Goal: Transaction & Acquisition: Book appointment/travel/reservation

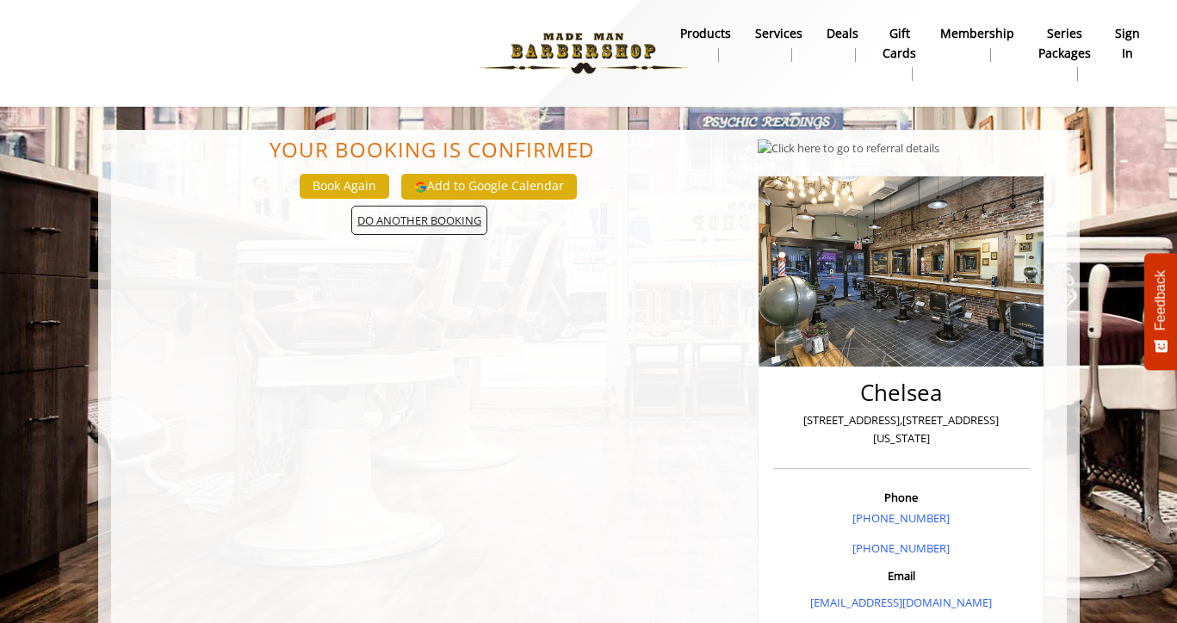
click at [447, 226] on span "DO ANOTHER BOOKING" at bounding box center [419, 221] width 136 height 30
click at [352, 189] on button "Book Again" at bounding box center [345, 186] width 90 height 25
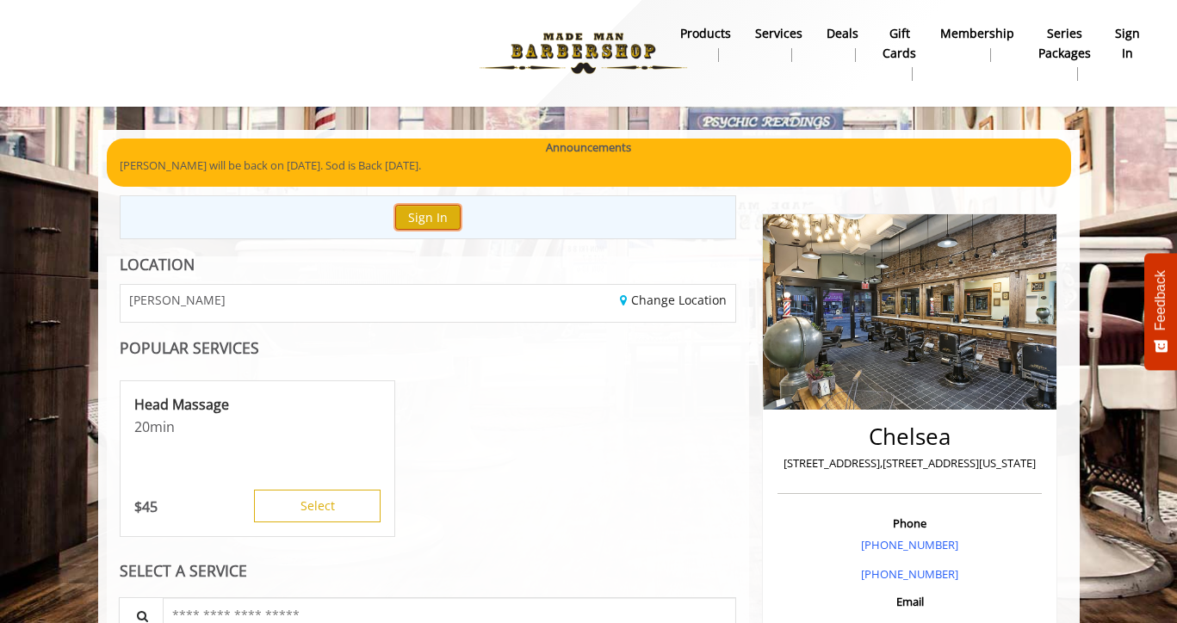
click at [430, 219] on button "Sign In" at bounding box center [427, 217] width 65 height 25
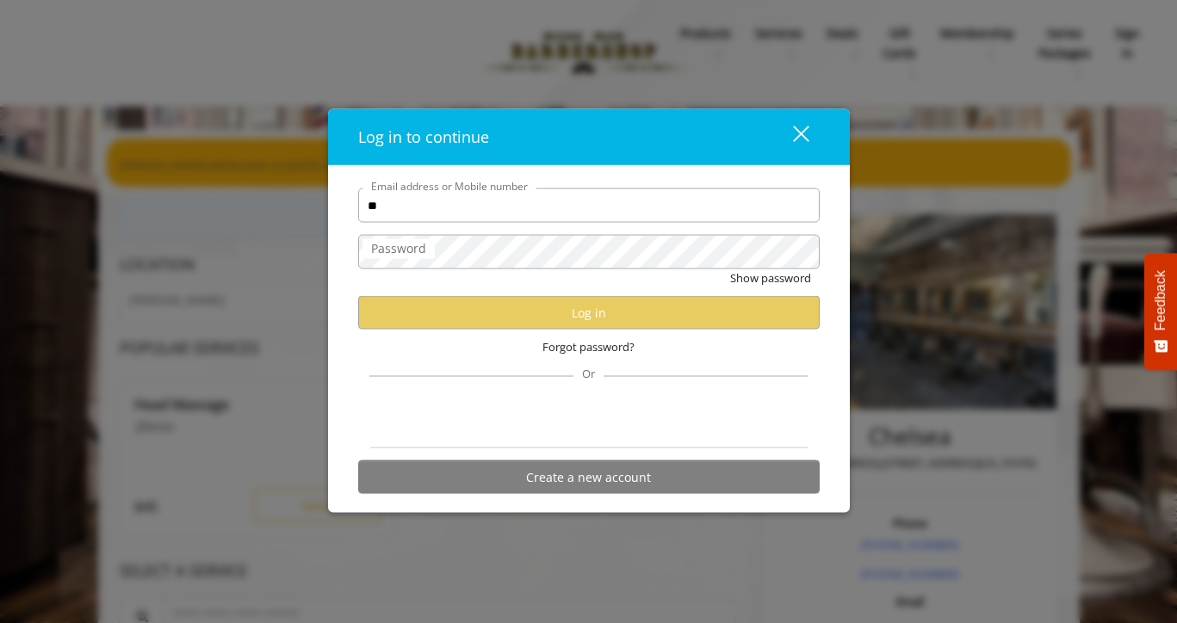
type input "**********"
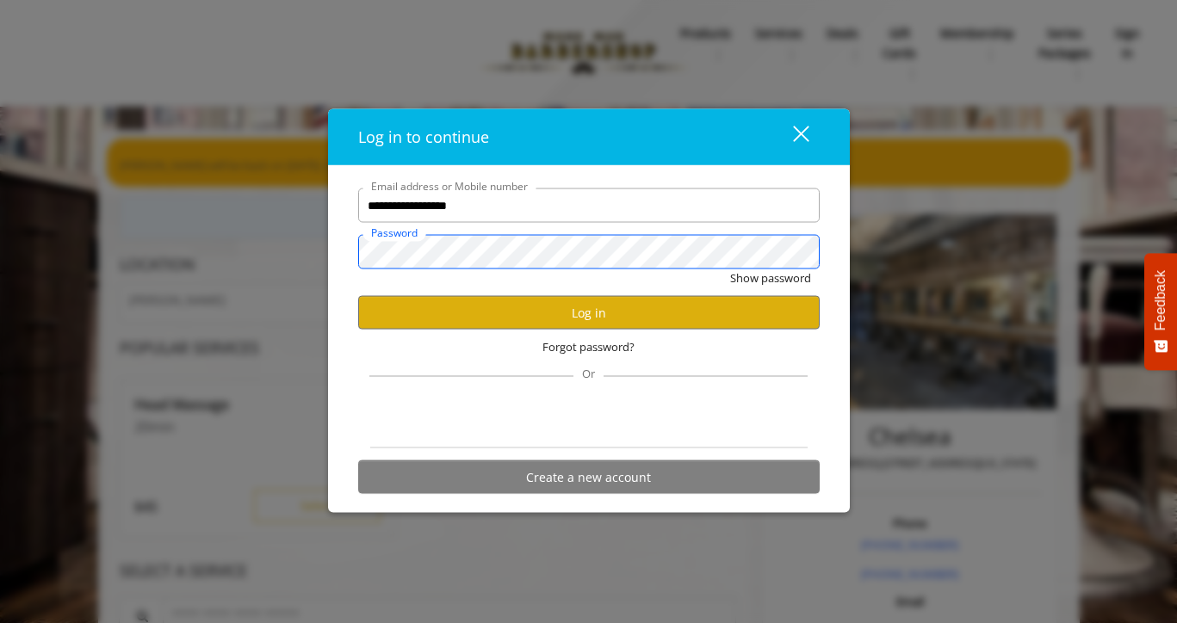
click at [730, 269] on button "Show password" at bounding box center [770, 278] width 81 height 18
click at [635, 312] on button "Log in" at bounding box center [588, 313] width 461 height 34
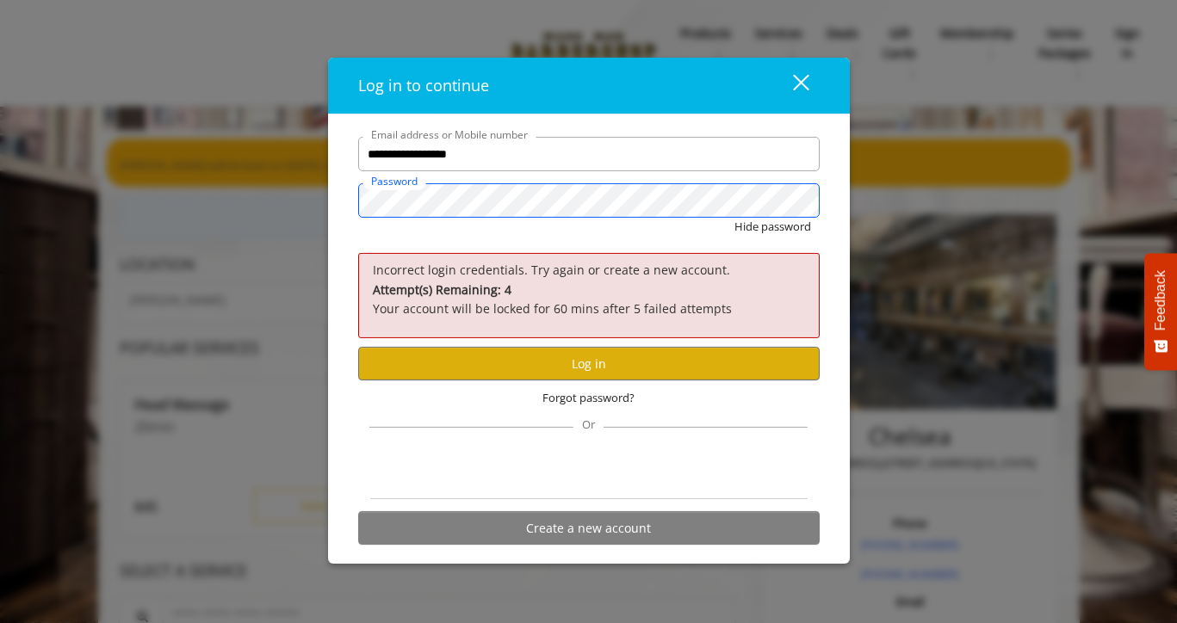
click at [734, 218] on button "Hide password" at bounding box center [772, 227] width 77 height 18
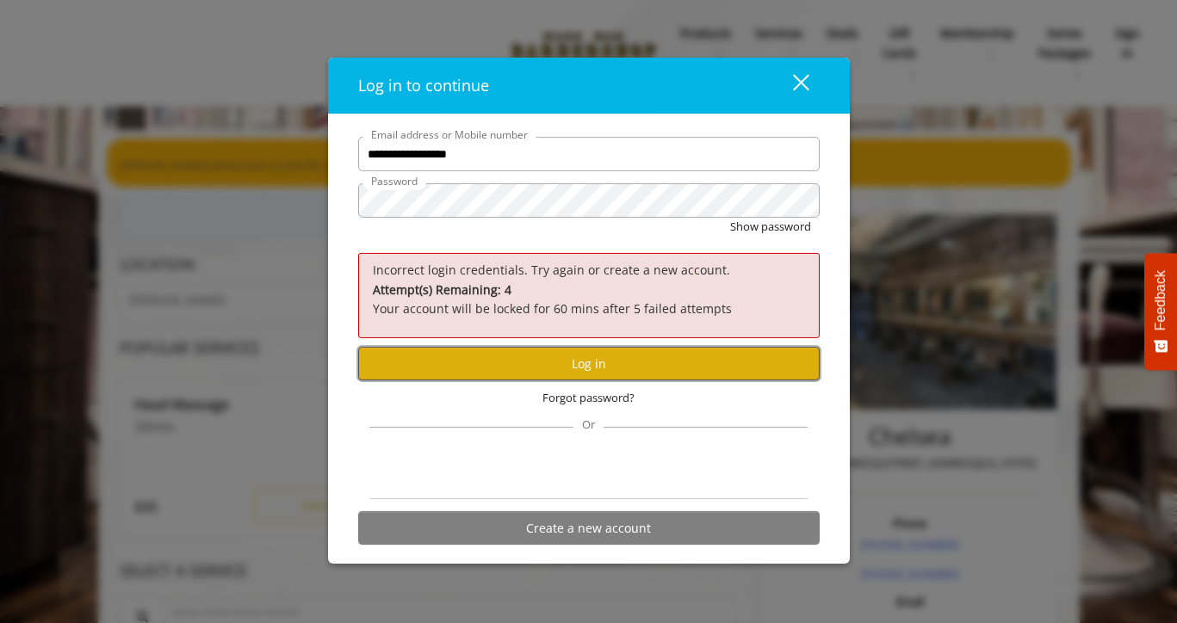
click at [582, 359] on button "Log in" at bounding box center [588, 364] width 461 height 34
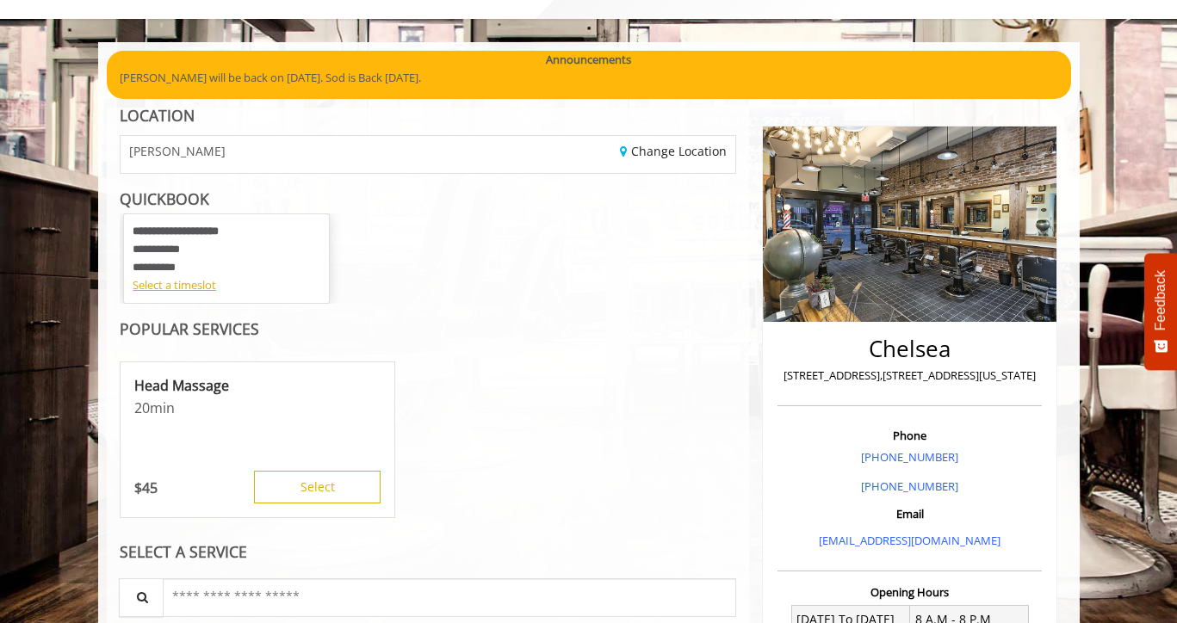
scroll to position [89, 0]
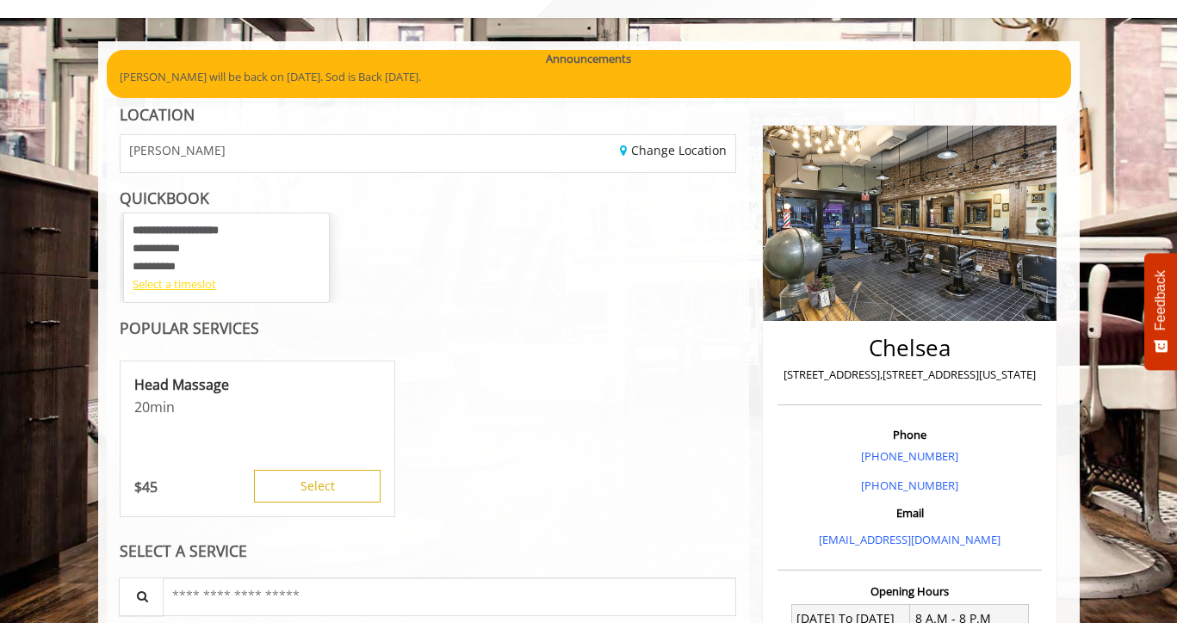
click at [215, 283] on div "Select a timeslot" at bounding box center [227, 284] width 188 height 18
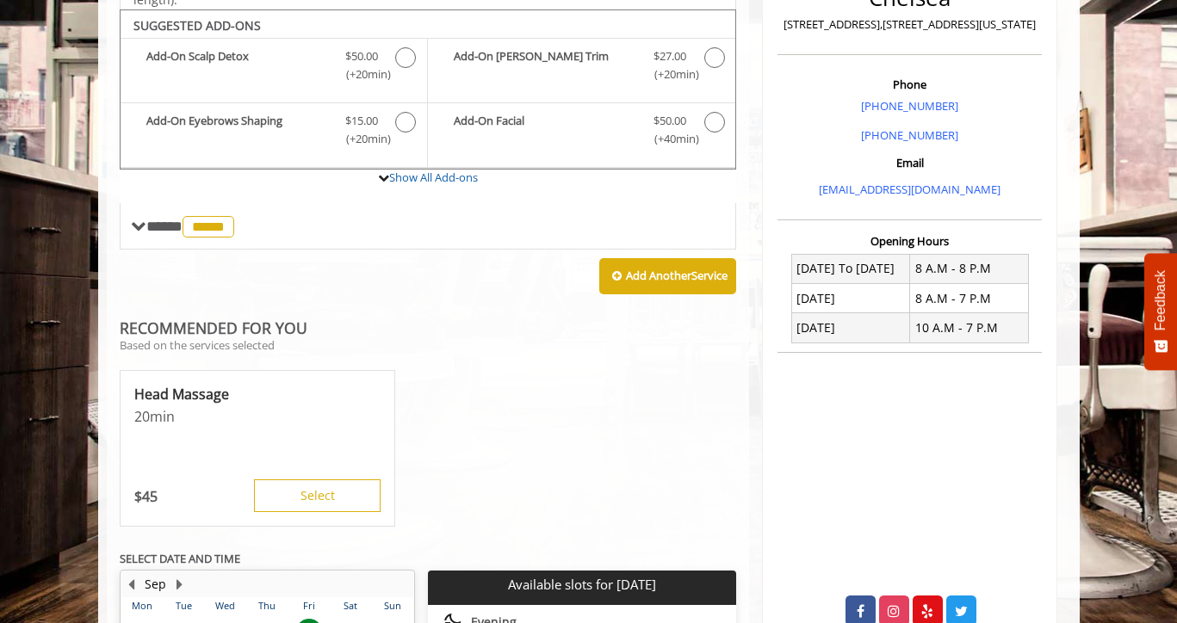
scroll to position [440, 0]
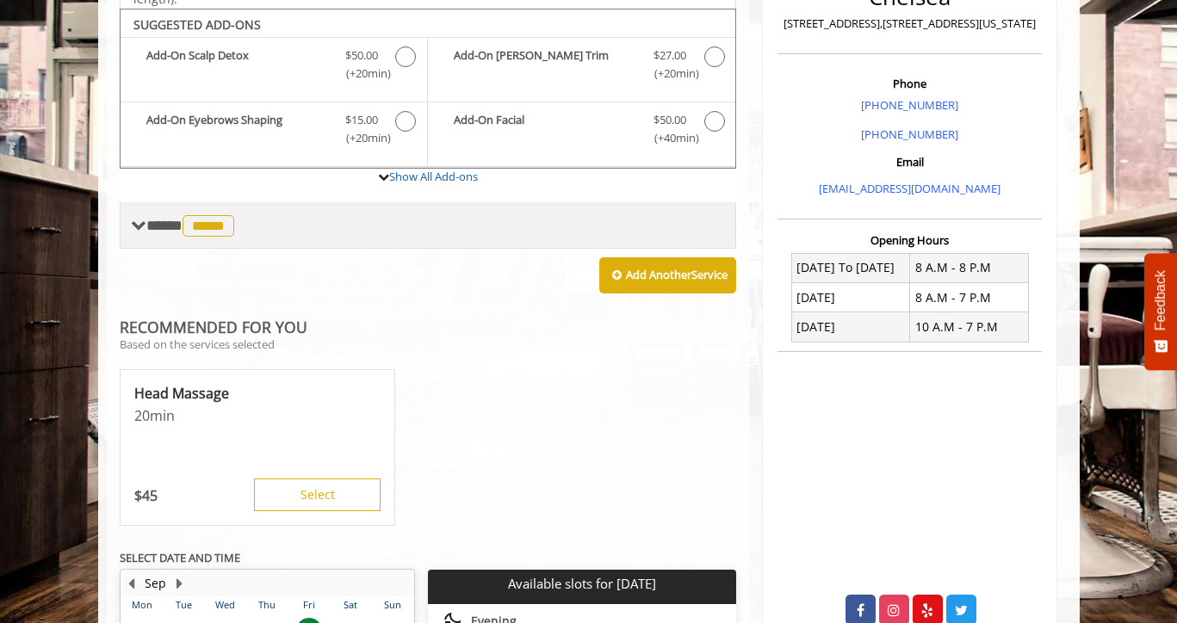
click at [211, 232] on span "*****" at bounding box center [208, 226] width 52 height 22
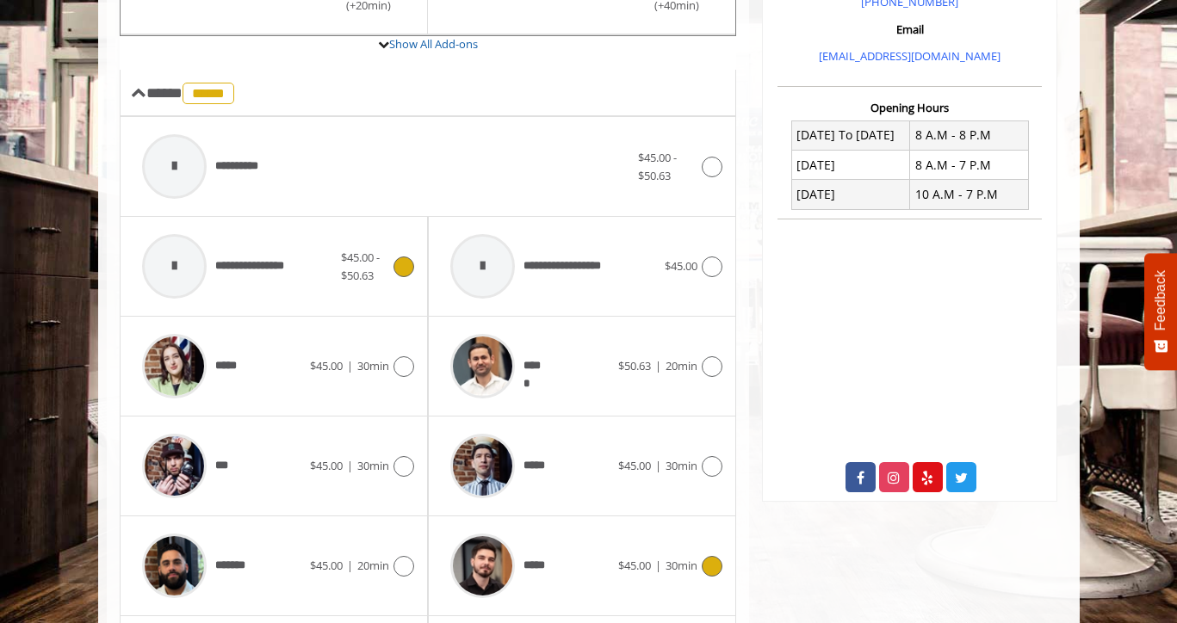
scroll to position [560, 0]
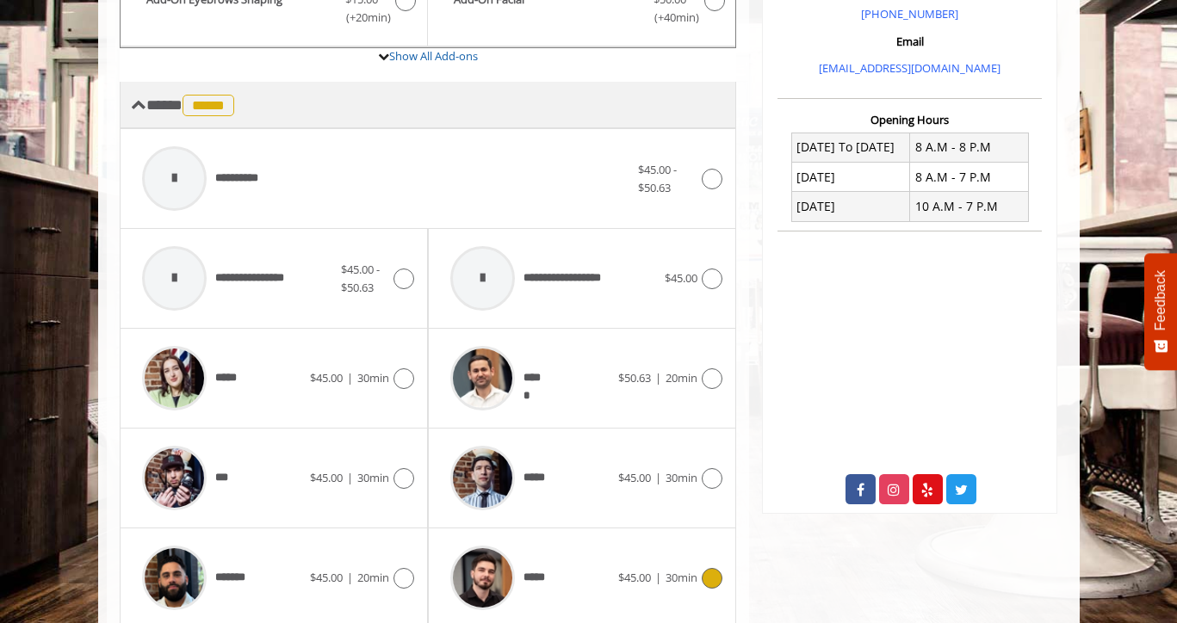
click at [218, 100] on span "*****" at bounding box center [208, 106] width 52 height 22
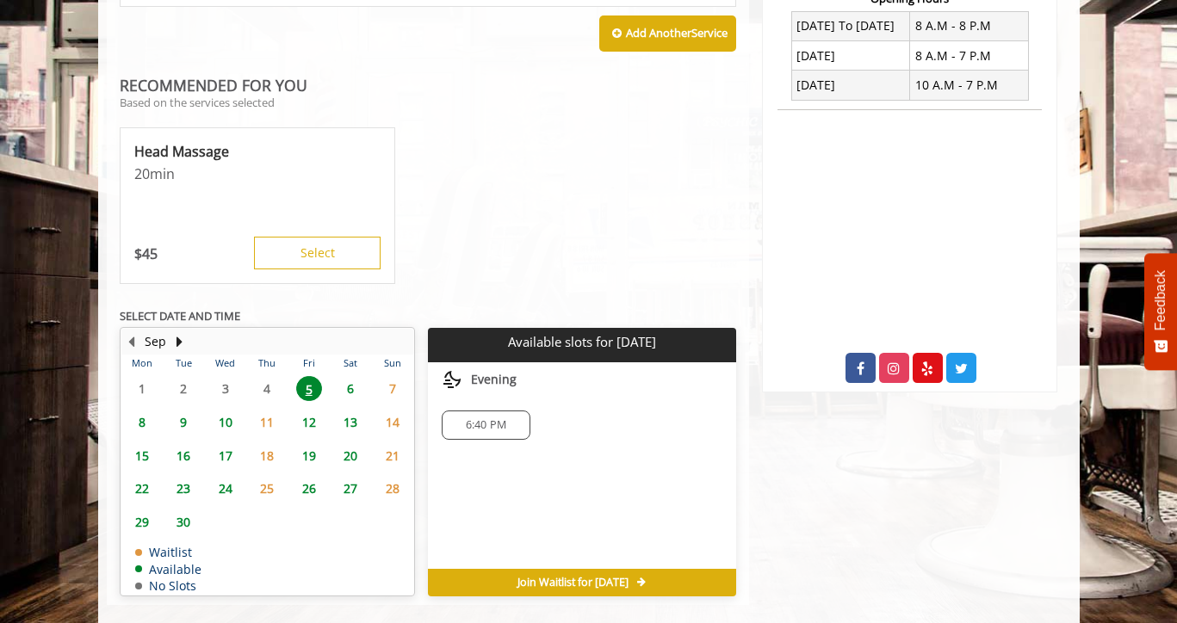
scroll to position [683, 0]
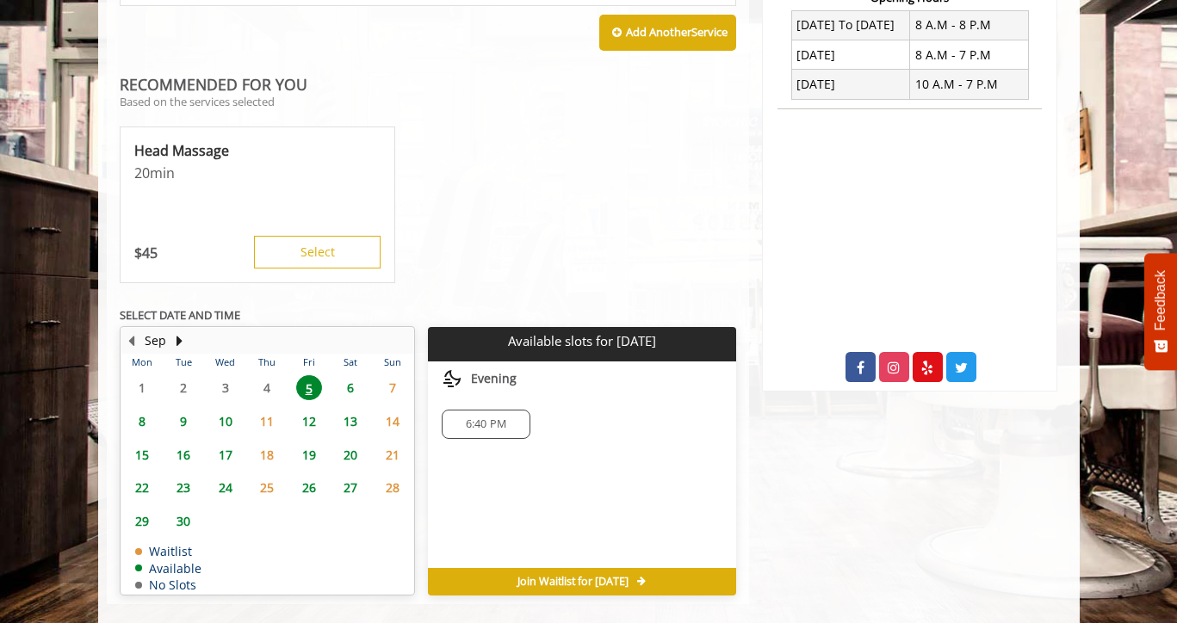
click at [350, 385] on span "6" at bounding box center [350, 387] width 26 height 25
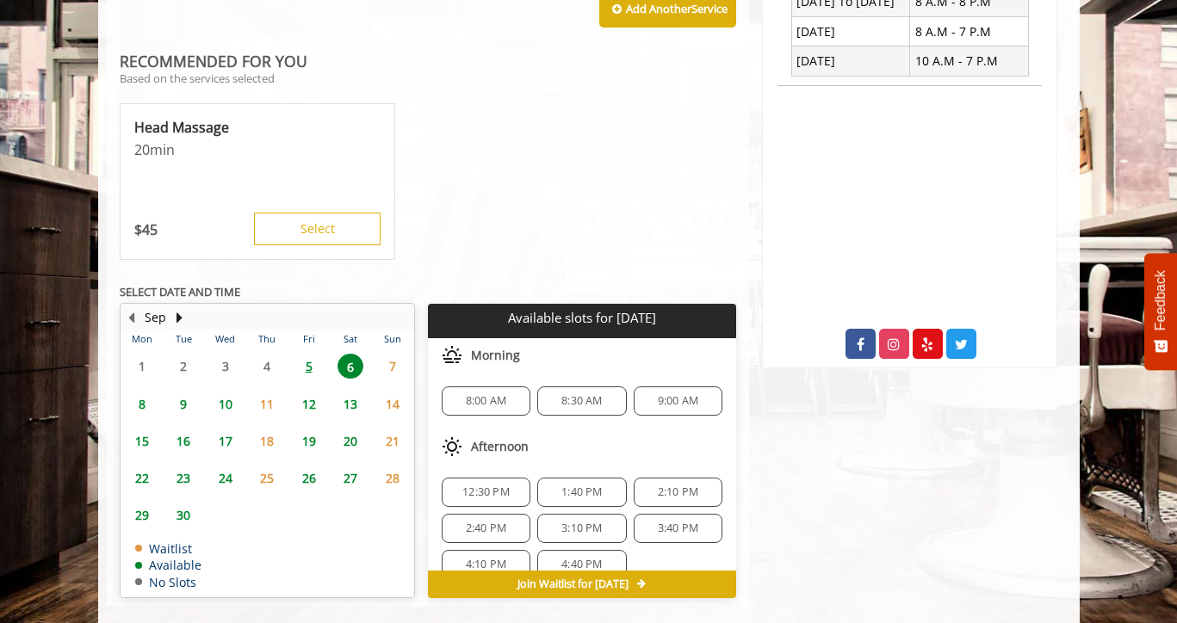
scroll to position [732, 0]
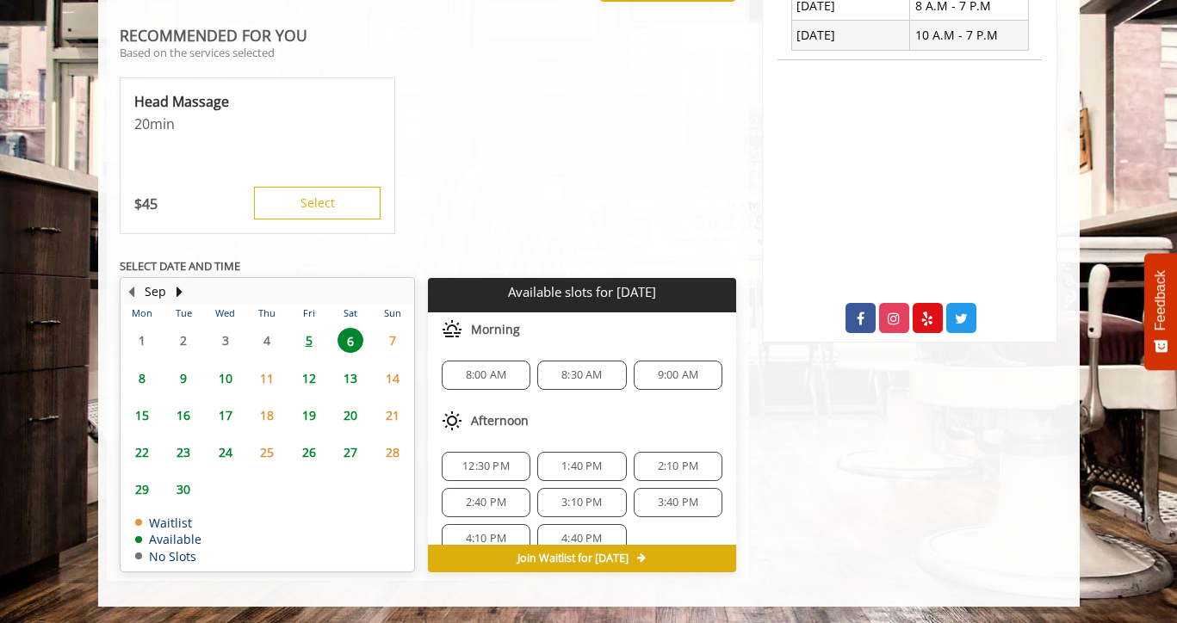
click at [498, 465] on span "12:30 PM" at bounding box center [485, 467] width 47 height 14
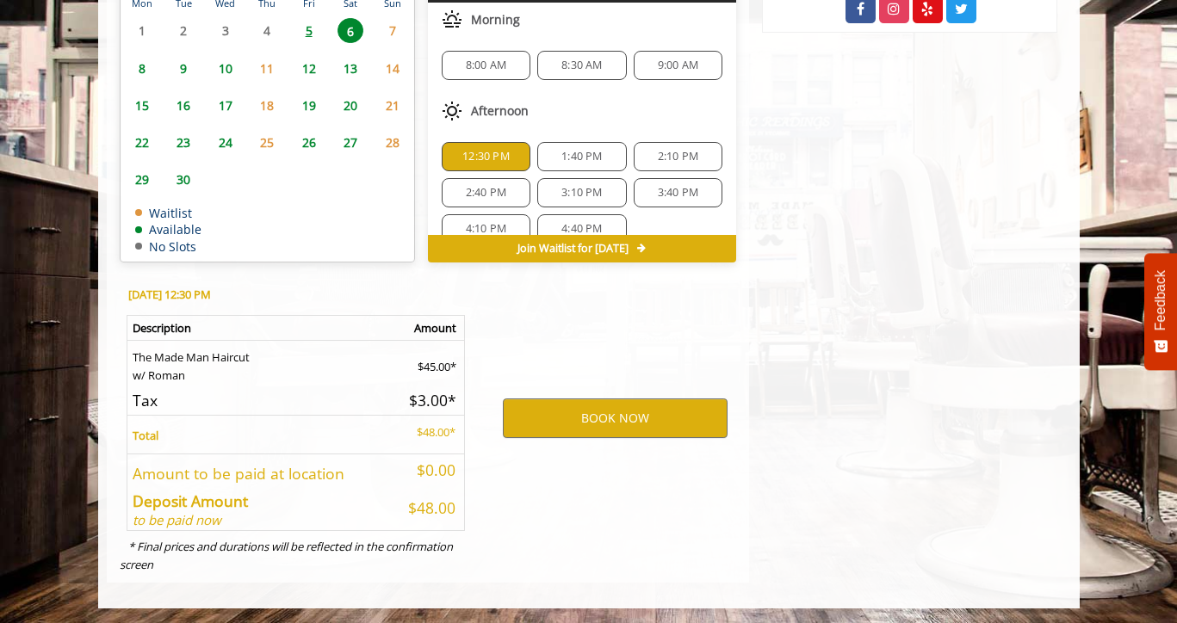
scroll to position [1042, 0]
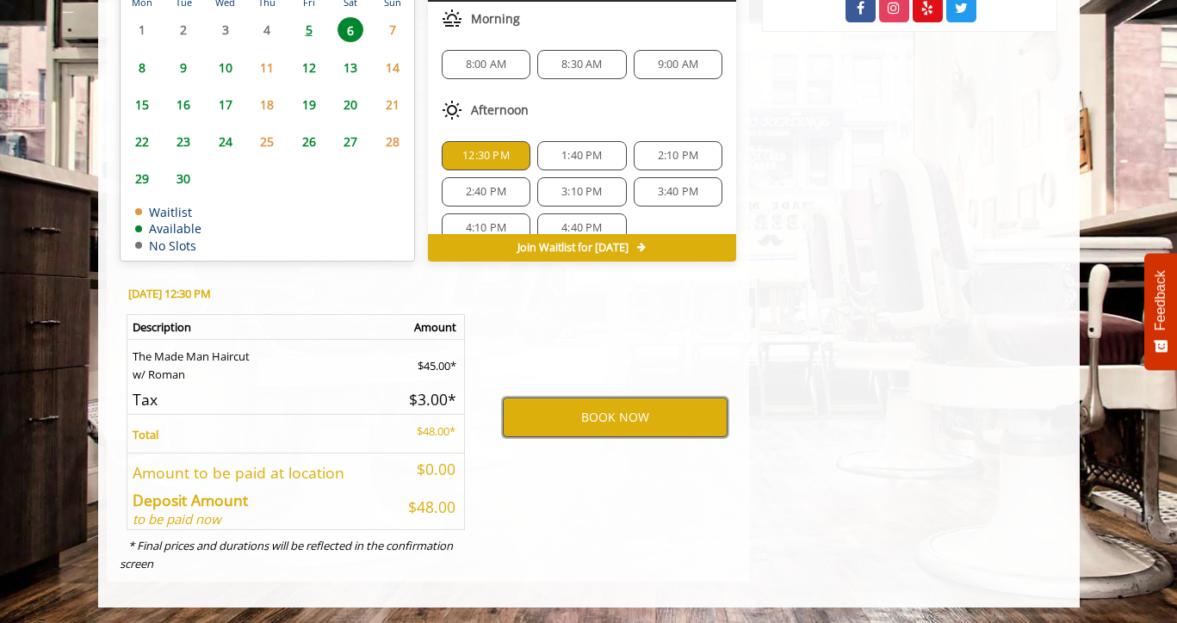
click at [602, 421] on button "BOOK NOW" at bounding box center [615, 418] width 225 height 40
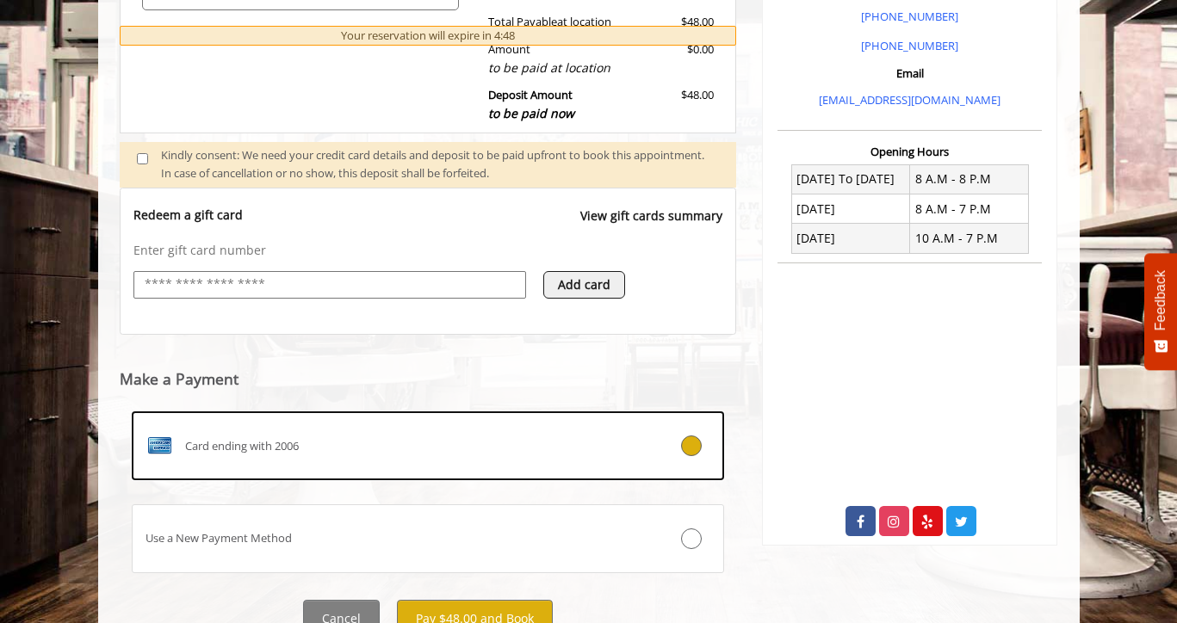
scroll to position [604, 0]
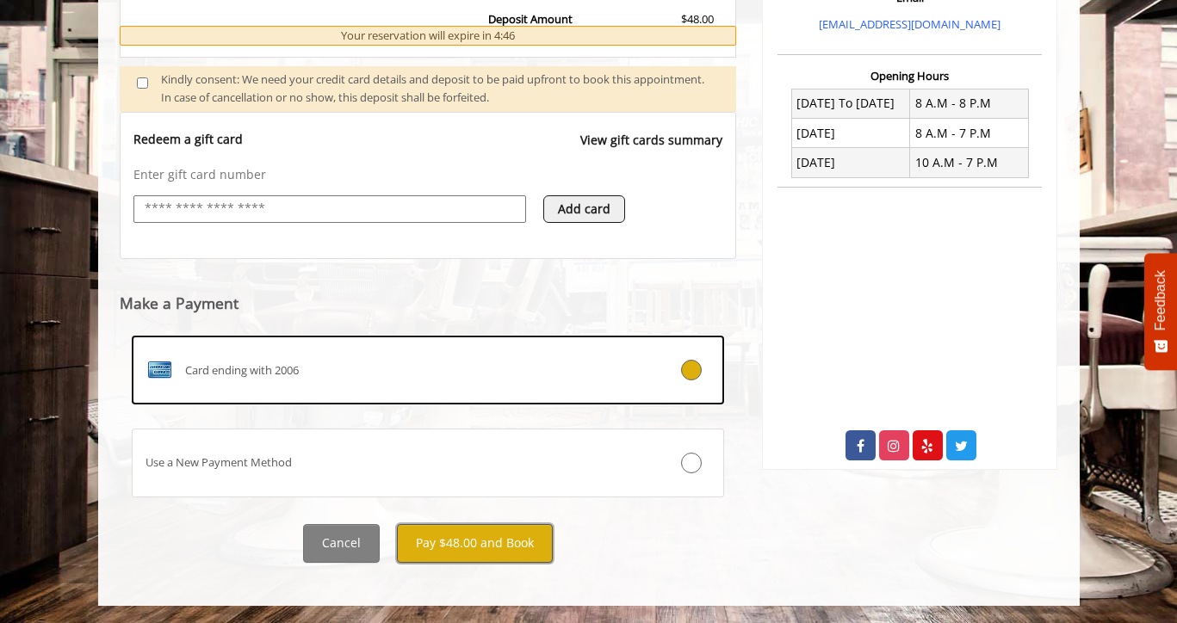
click at [440, 537] on button "Pay $48.00 and Book" at bounding box center [475, 543] width 156 height 39
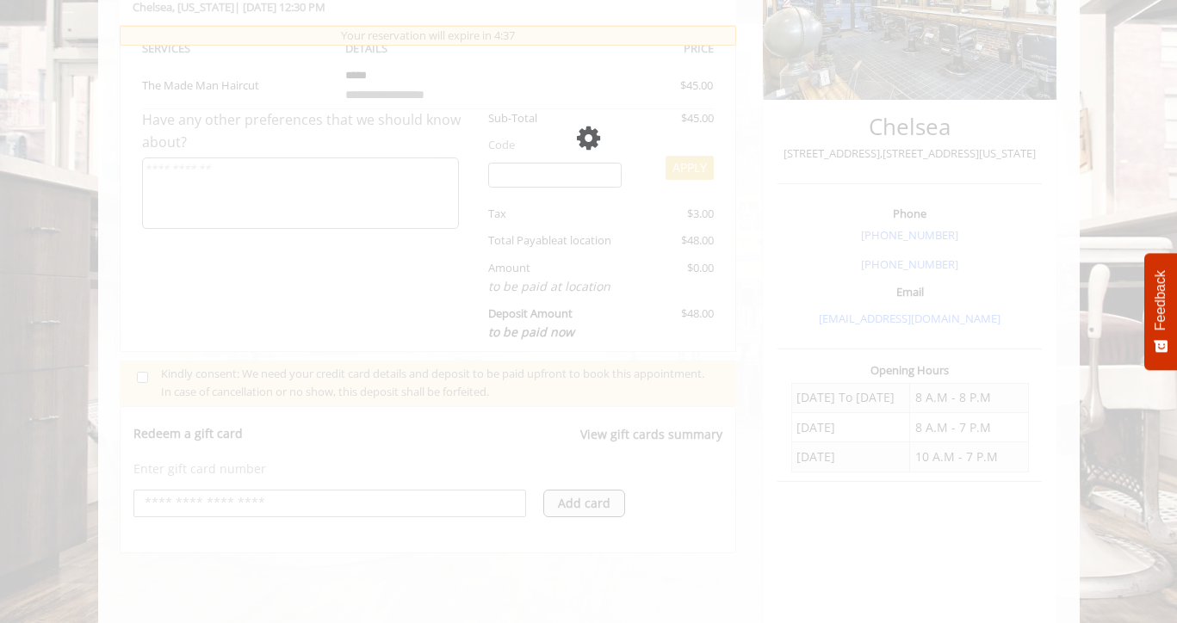
scroll to position [319, 0]
